Goal: Information Seeking & Learning: Learn about a topic

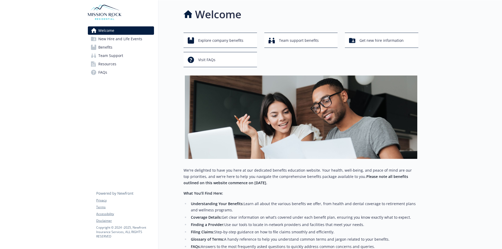
scroll to position [77, 0]
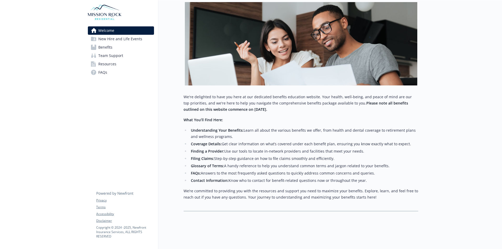
click at [131, 40] on span "New Hire and Life Events" at bounding box center [120, 39] width 44 height 8
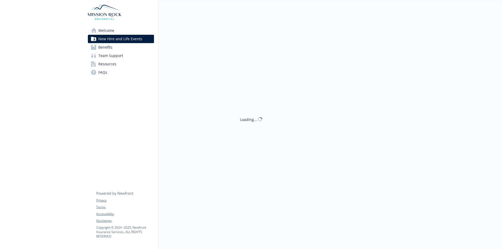
scroll to position [77, 0]
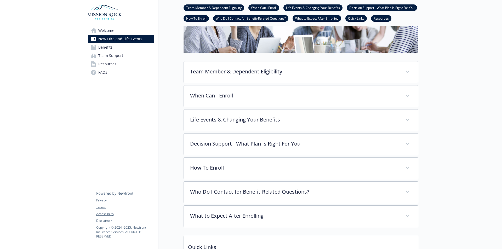
click at [136, 47] on link "Benefits" at bounding box center [121, 47] width 66 height 8
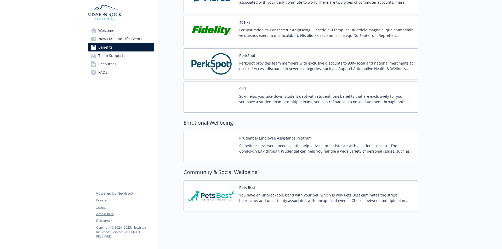
scroll to position [973, 0]
click at [248, 185] on button "Pets Best" at bounding box center [247, 187] width 16 height 5
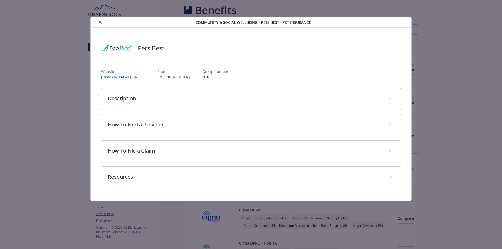
scroll to position [973, 0]
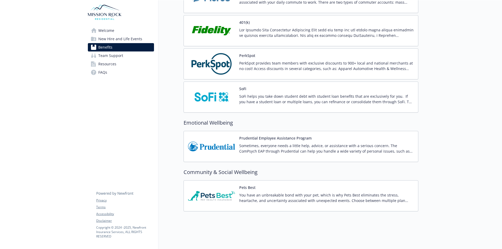
click at [116, 40] on span "New Hire and Life Events" at bounding box center [120, 39] width 44 height 8
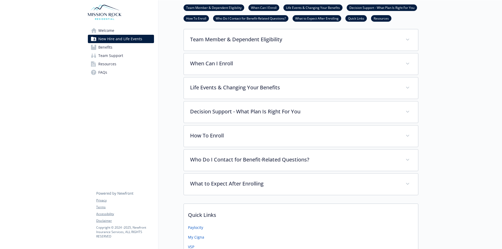
scroll to position [114, 0]
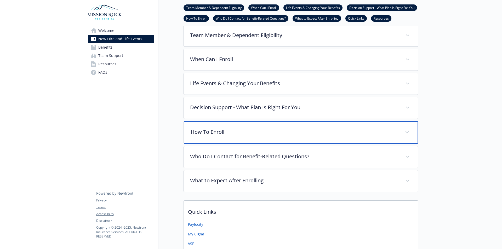
click at [330, 130] on p "How To Enroll" at bounding box center [295, 132] width 208 height 8
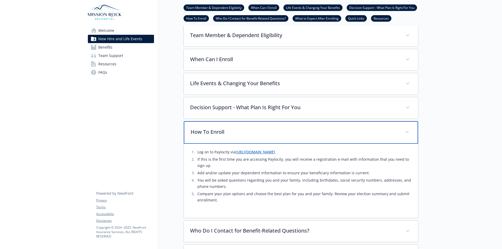
scroll to position [140, 0]
